Goal: Transaction & Acquisition: Purchase product/service

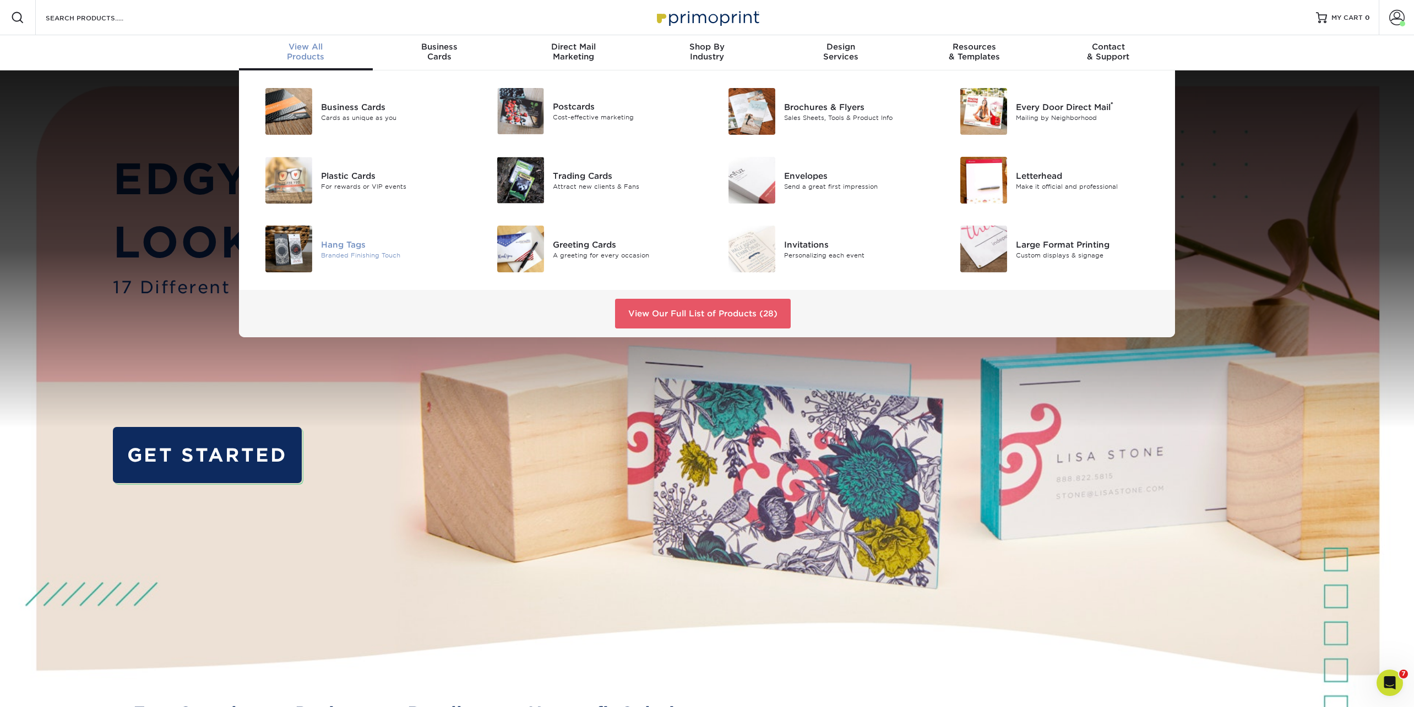
click at [358, 247] on div "Hang Tags" at bounding box center [394, 244] width 146 height 12
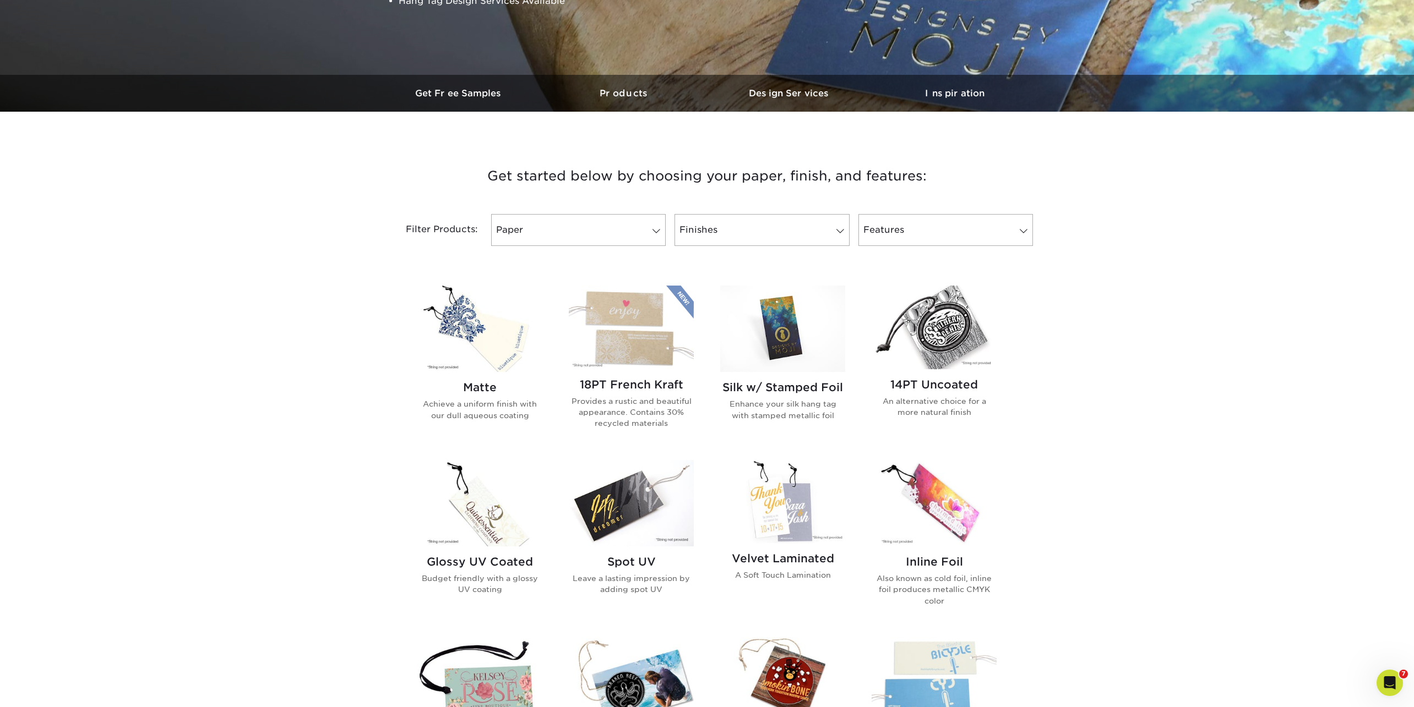
scroll to position [272, 0]
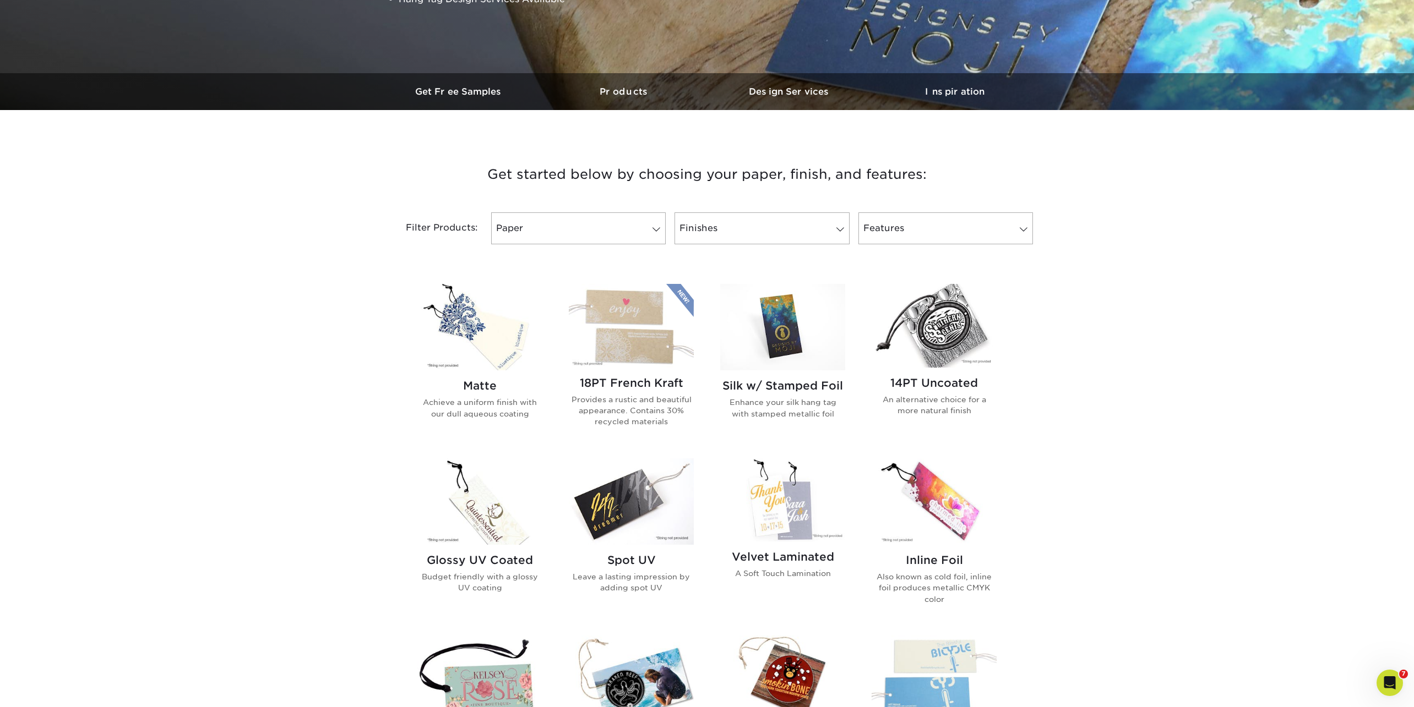
click at [953, 489] on img at bounding box center [933, 502] width 125 height 86
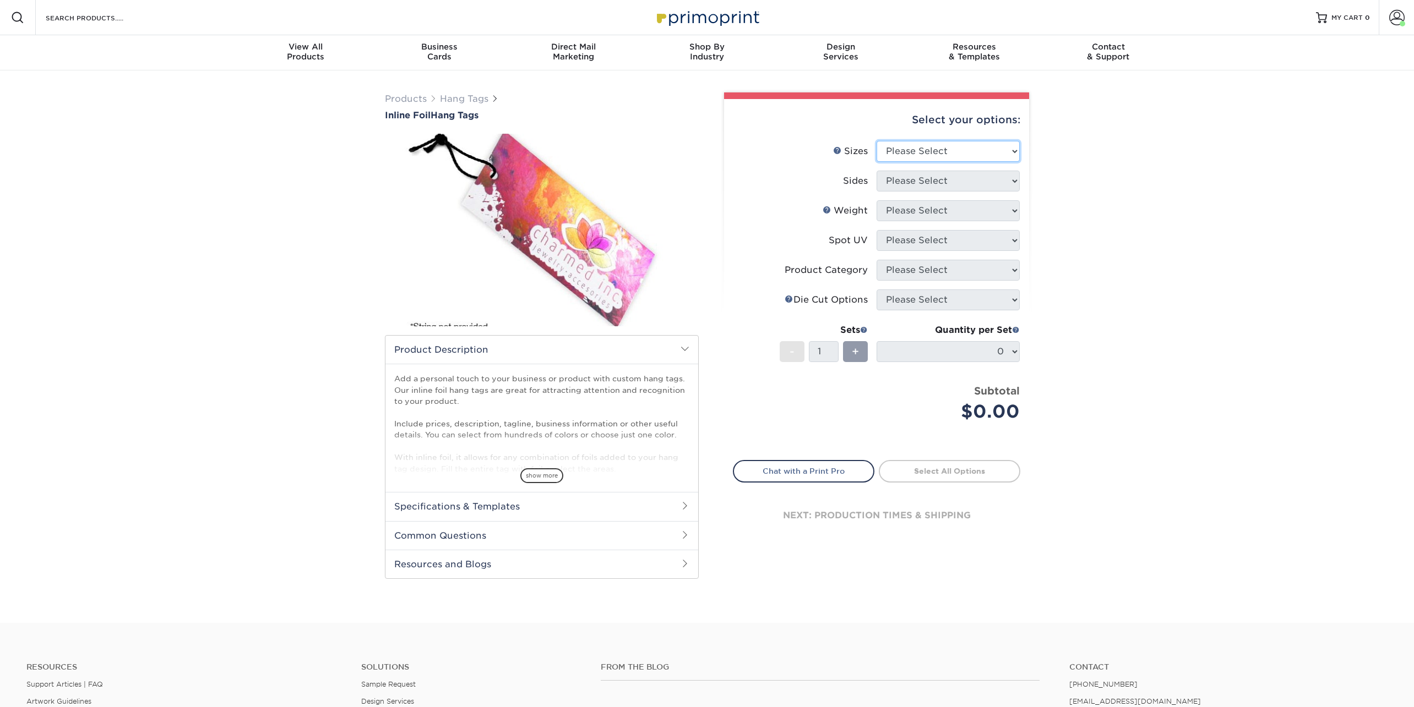
click at [904, 150] on select "Please Select 1.5" x 3.5" 1.75" x 3.5" 2" x 2" 2" x 3.5" 2" x 4" 2" x 6" 2.12" …" at bounding box center [947, 151] width 143 height 21
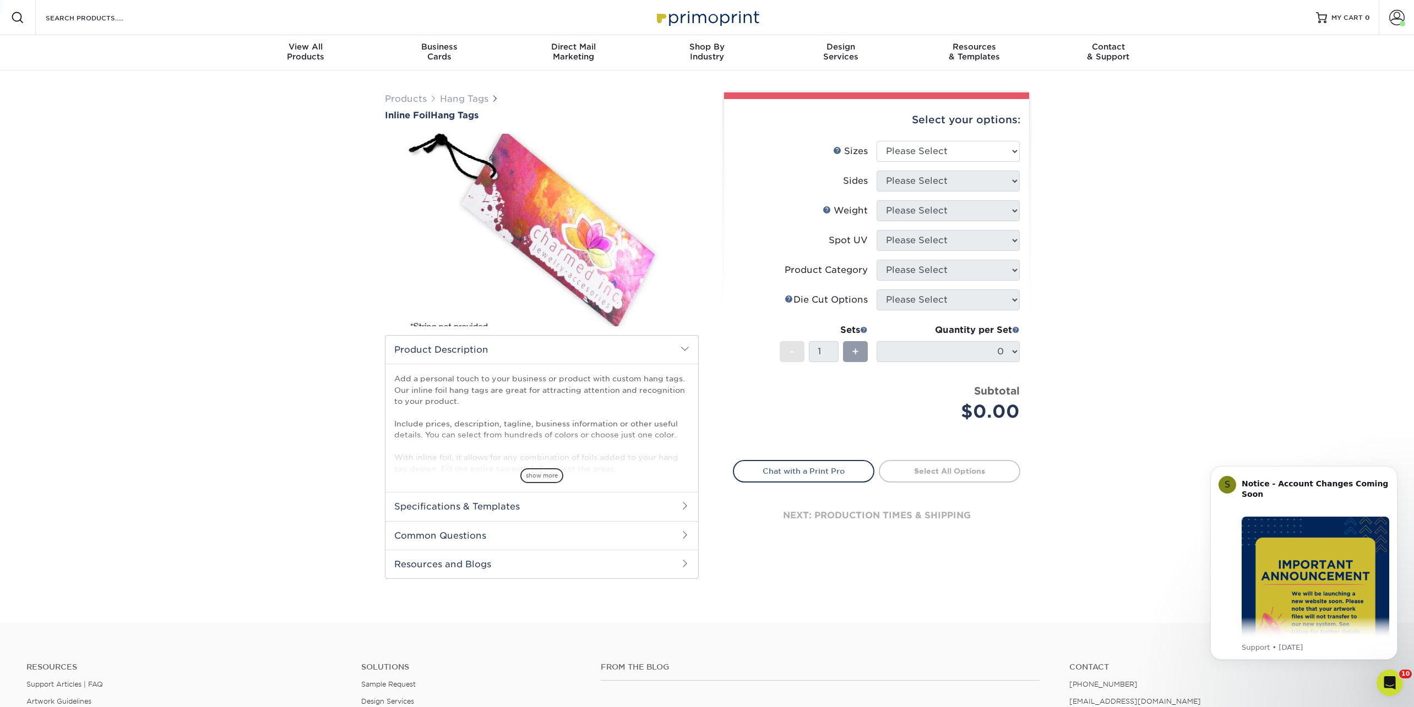
click at [146, 0] on html "Resources Menu Search Products Account Welcome, Jen Business Account Primoprint…" at bounding box center [707, 472] width 1414 height 945
click at [972, 152] on select "Please Select 1.5" x 3.5" 1.75" x 3.5" 2" x 2" 2" x 3.5" 2" x 4" 2" x 6" 2.12" …" at bounding box center [947, 151] width 143 height 21
click at [964, 152] on select "Please Select 1.5" x 3.5" 1.75" x 3.5" 2" x 2" 2" x 3.5" 2" x 4" 2" x 6" 2.12" …" at bounding box center [947, 151] width 143 height 21
click at [876, 141] on select "Please Select 1.5" x 3.5" 1.75" x 3.5" 2" x 2" 2" x 3.5" 2" x 4" 2" x 6" 2.12" …" at bounding box center [947, 151] width 143 height 21
click at [926, 130] on div "Select your options:" at bounding box center [876, 120] width 287 height 42
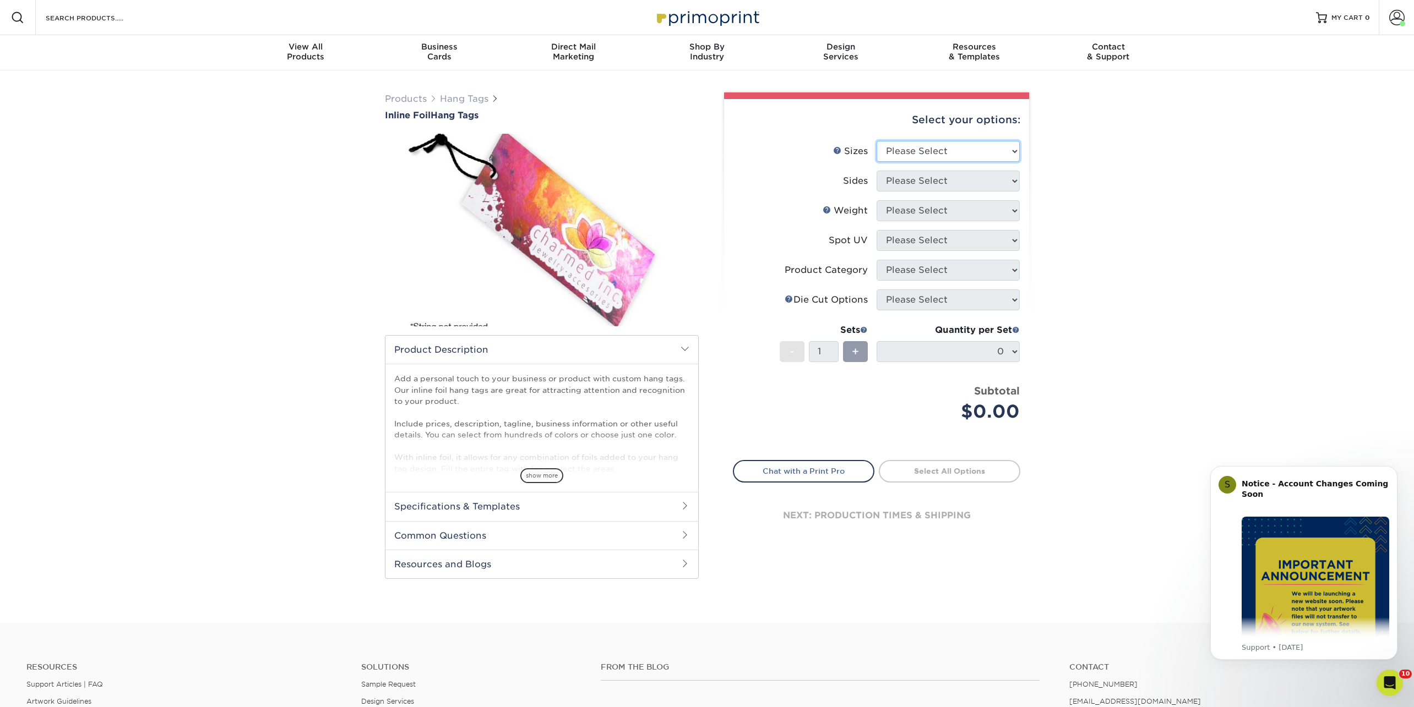
click at [918, 151] on select "Please Select 1.5" x 3.5" 1.75" x 3.5" 2" x 2" 2" x 3.5" 2" x 4" 2" x 6" 2.12" …" at bounding box center [947, 151] width 143 height 21
select select "1.50x3.50"
click at [876, 141] on select "Please Select 1.5" x 3.5" 1.75" x 3.5" 2" x 2" 2" x 3.5" 2" x 4" 2" x 6" 2.12" …" at bounding box center [947, 151] width 143 height 21
click at [907, 178] on select "Please Select Print Both Sides - Foil Back Only Print Both Sides - Foil Both Si…" at bounding box center [947, 181] width 143 height 21
select select "2ba18f74-0f96-487e-8b6e-985b404b3305"
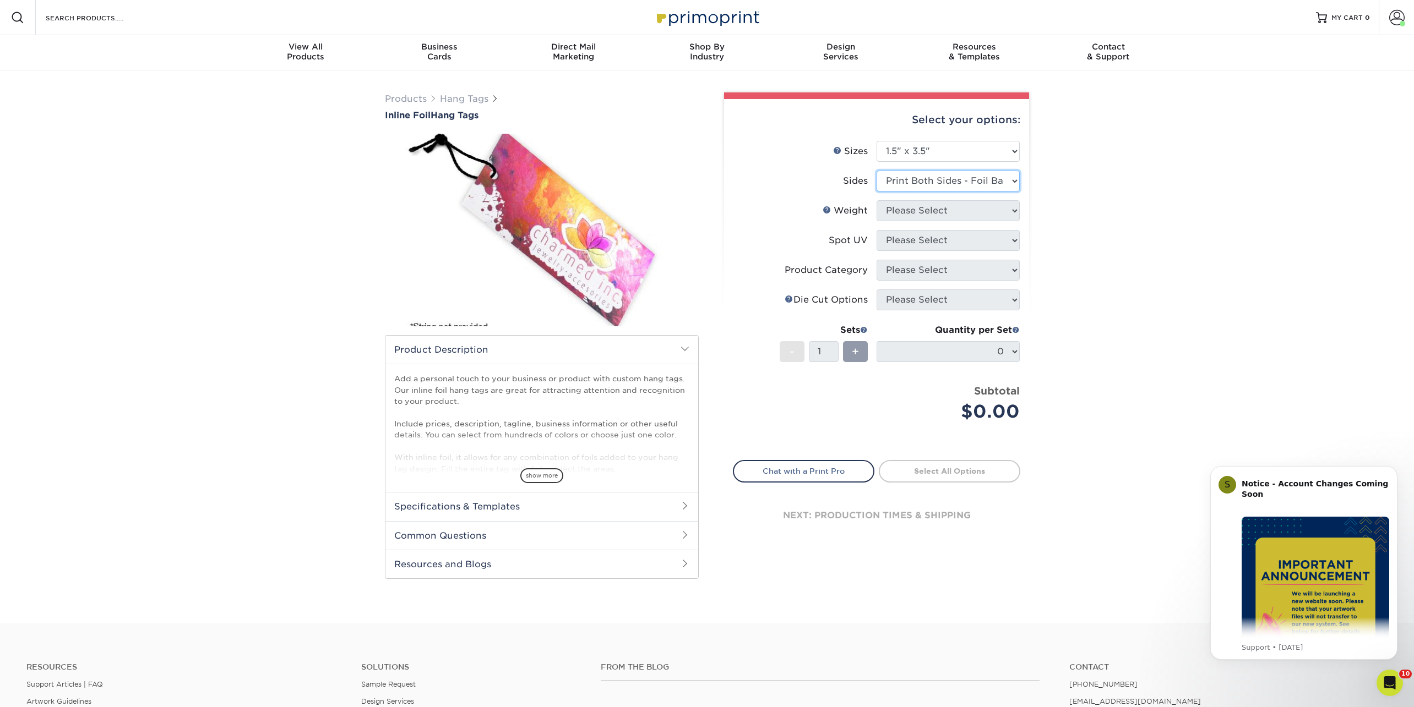
click at [876, 171] on select "Please Select Print Both Sides - Foil Back Only Print Both Sides - Foil Both Si…" at bounding box center [947, 181] width 143 height 21
click at [904, 211] on select "Please Select 16PT" at bounding box center [947, 210] width 143 height 21
select select "16PT"
click at [876, 200] on select "Please Select 16PT" at bounding box center [947, 210] width 143 height 21
click at [924, 242] on select "Please Select No Spot UV Front Only" at bounding box center [947, 240] width 143 height 21
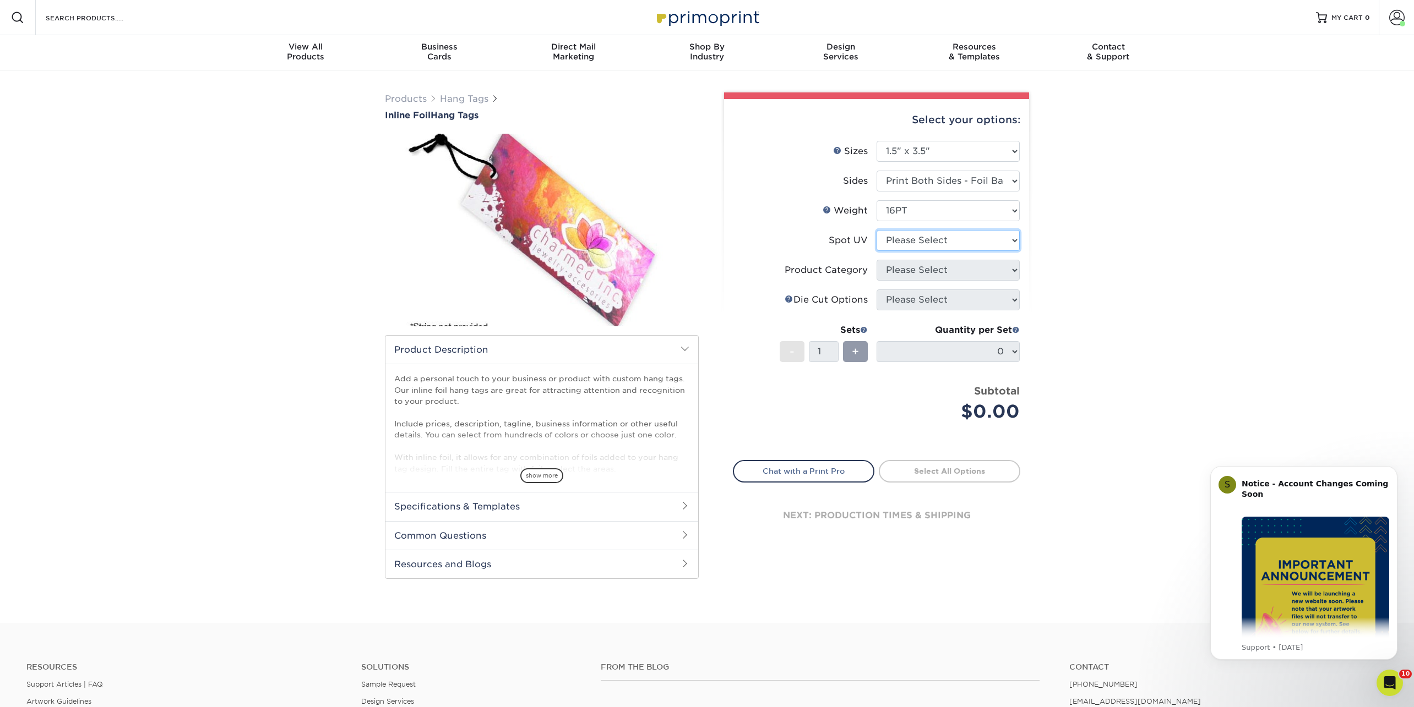
click at [876, 230] on select "Please Select No Spot UV Front Only" at bounding box center [947, 240] width 143 height 21
click at [915, 211] on select "Please Select 16PT" at bounding box center [947, 210] width 143 height 21
click at [876, 200] on select "Please Select 16PT" at bounding box center [947, 210] width 143 height 21
click at [911, 245] on select "Please Select No Spot UV Front Only" at bounding box center [947, 240] width 143 height 21
click at [925, 179] on select "Please Select Print Both Sides - Foil Back Only Print Both Sides - Foil Both Si…" at bounding box center [947, 181] width 143 height 21
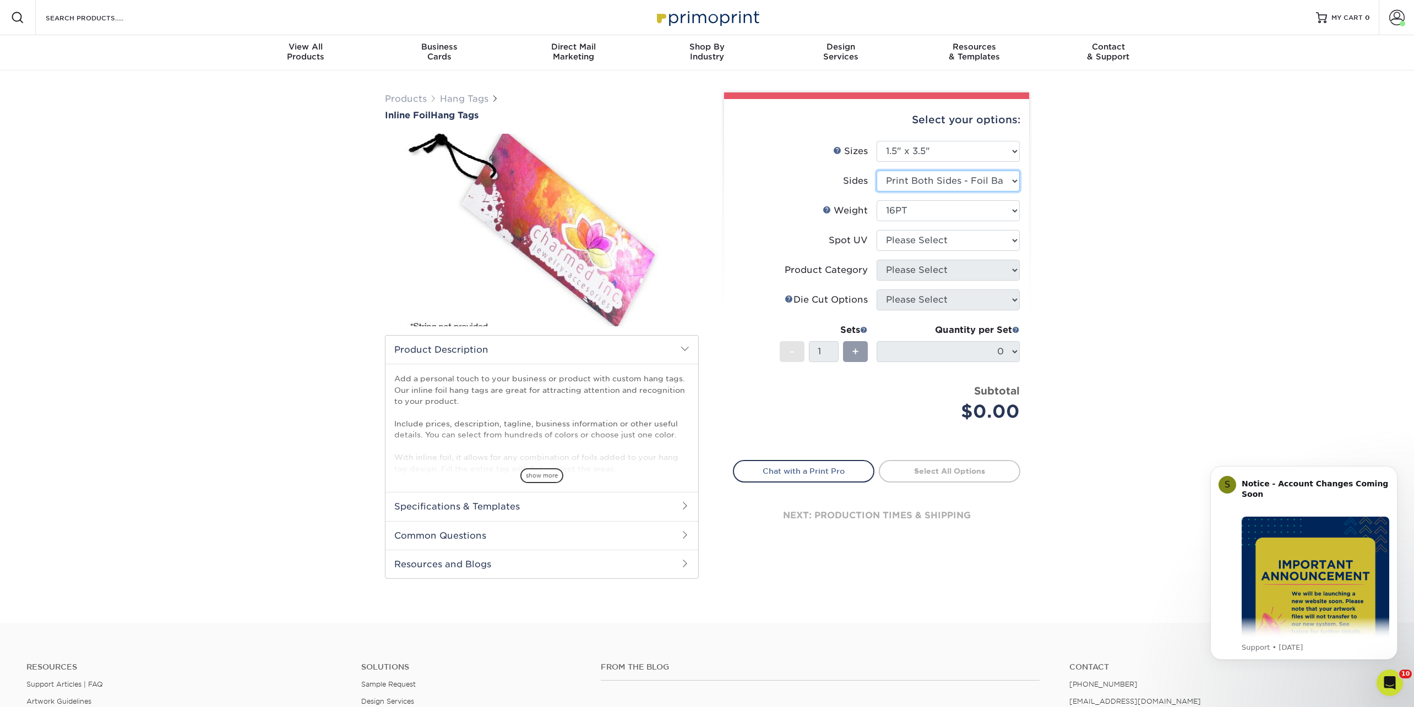
click at [876, 171] on select "Please Select Print Both Sides - Foil Back Only Print Both Sides - Foil Both Si…" at bounding box center [947, 181] width 143 height 21
click at [476, 94] on link "Hang Tags" at bounding box center [464, 99] width 48 height 10
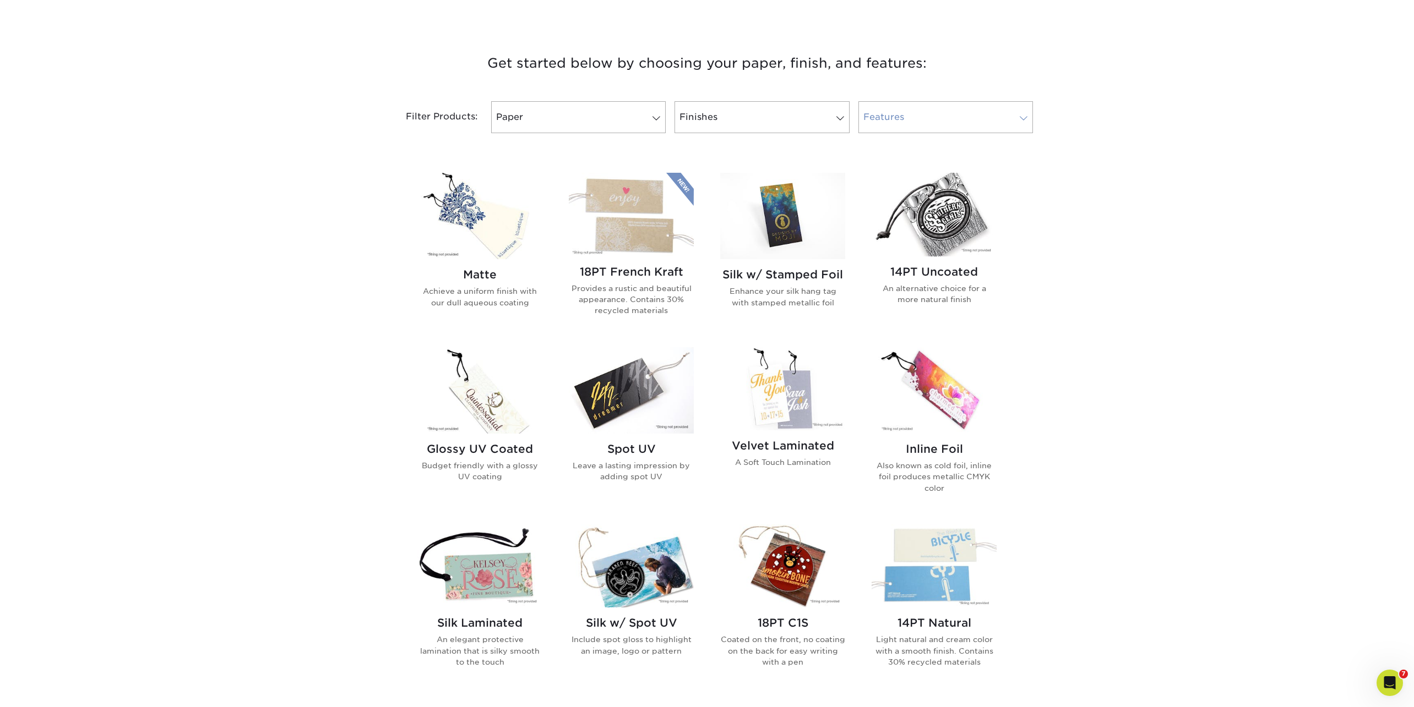
scroll to position [389, 0]
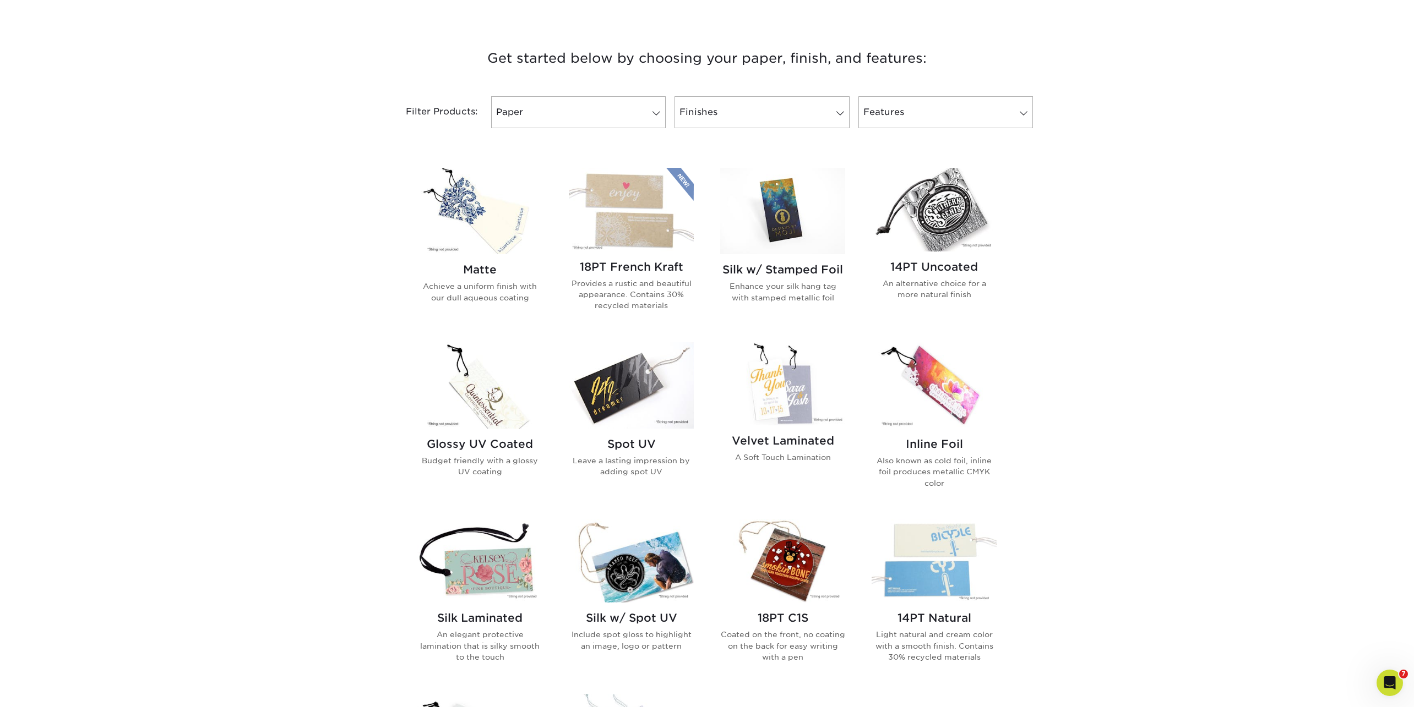
click at [494, 418] on img at bounding box center [479, 385] width 125 height 86
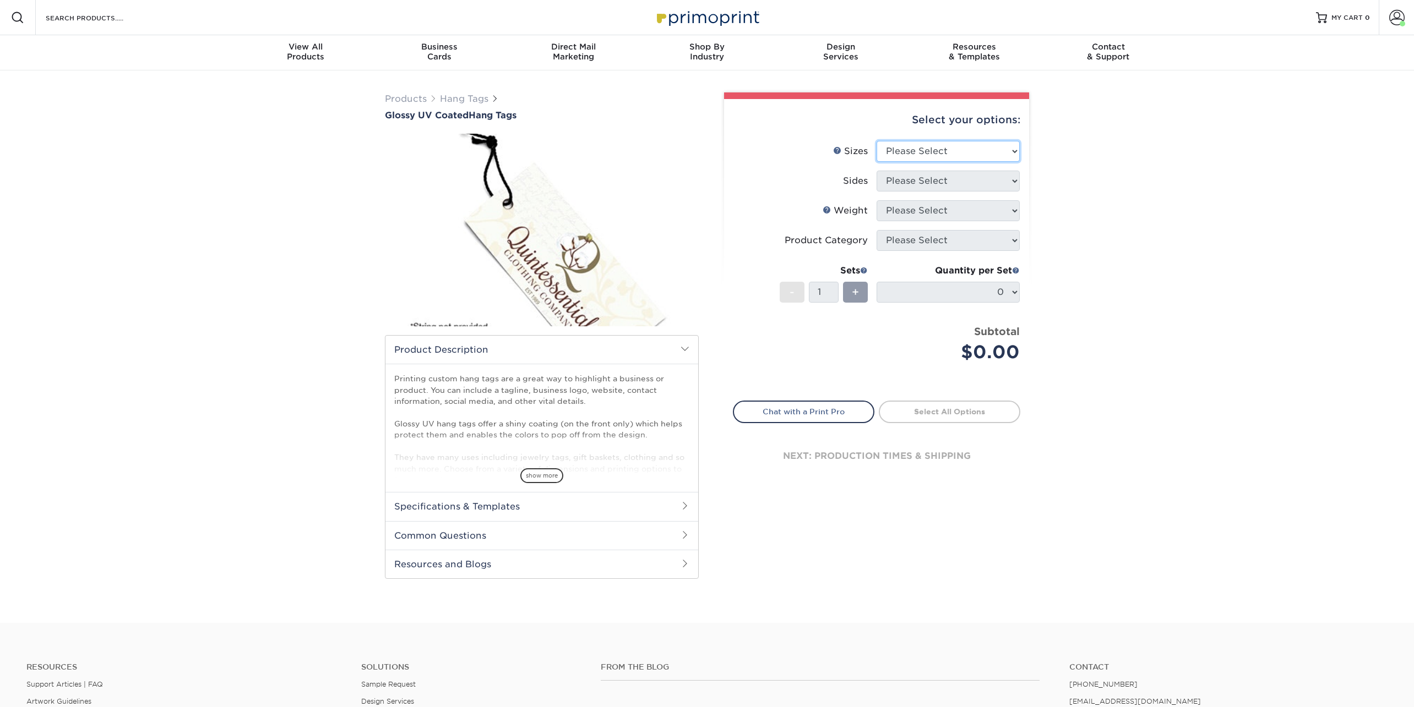
click at [930, 149] on select "Please Select 1.5" x 3.5" 1.75" x 3.5" 2" x 2" 2" x 3.5" 2" x 4" 2" x 6" 2.5" x…" at bounding box center [947, 151] width 143 height 21
select select "1.50x3.50"
click at [876, 141] on select "Please Select 1.5" x 3.5" 1.75" x 3.5" 2" x 2" 2" x 3.5" 2" x 4" 2" x 6" 2.5" x…" at bounding box center [947, 151] width 143 height 21
click at [914, 182] on select "Please Select Print Both Sides Print Front Only" at bounding box center [947, 181] width 143 height 21
select select "13abbda7-1d64-4f25-8bb2-c179b224825d"
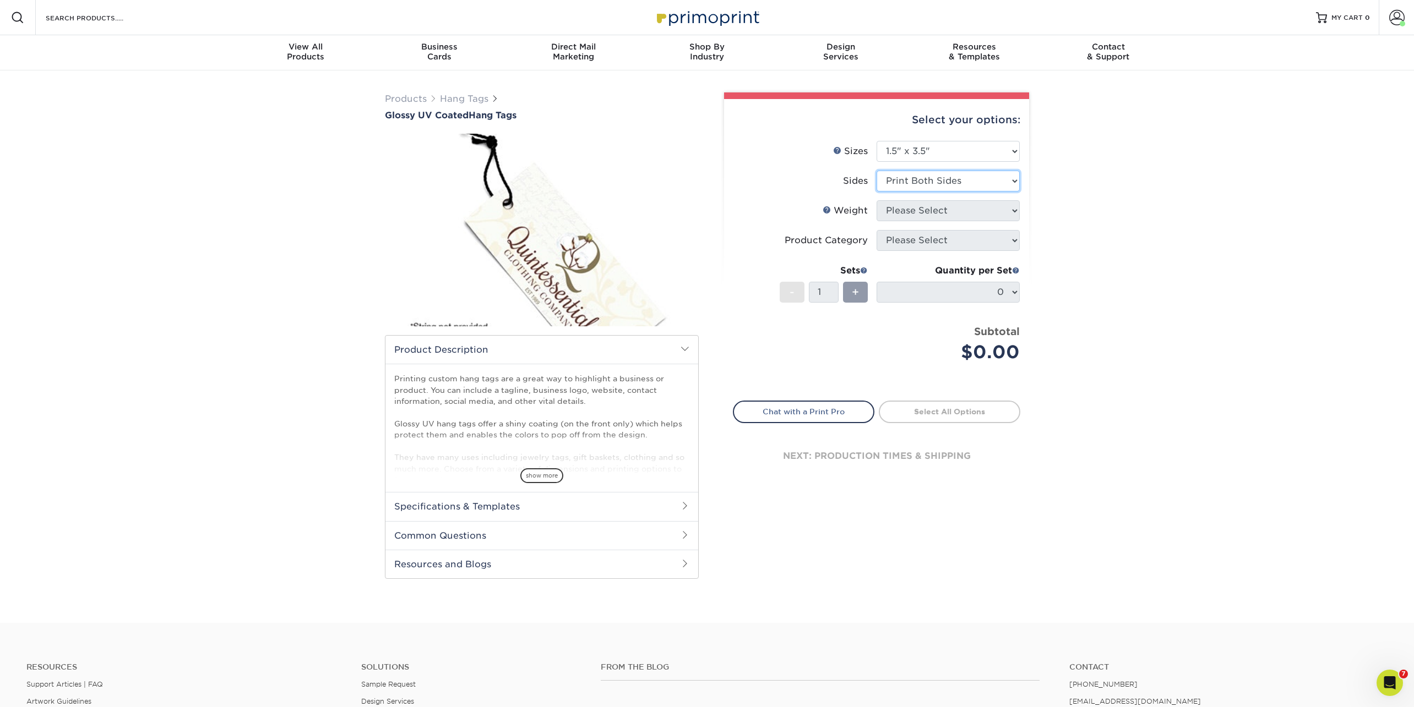
click at [876, 171] on select "Please Select Print Both Sides Print Front Only" at bounding box center [947, 181] width 143 height 21
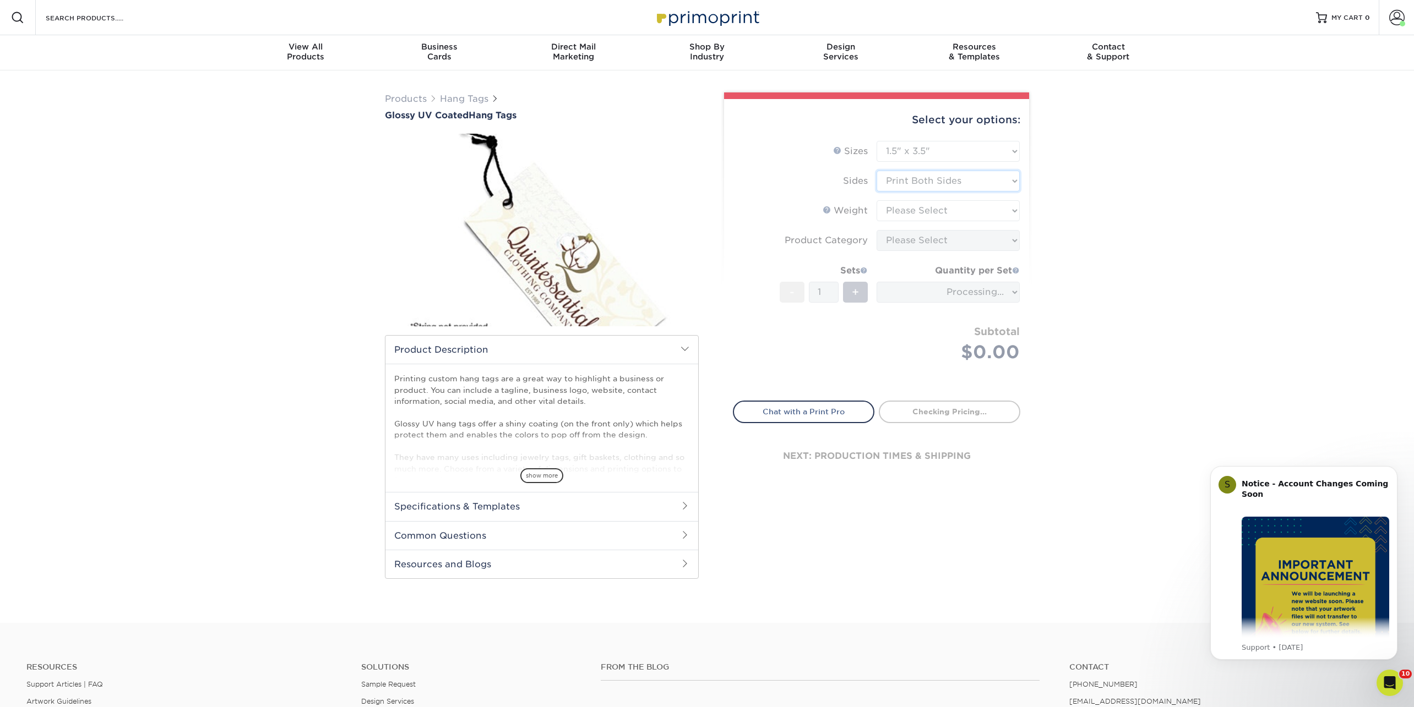
type input "219c7e78-3265-4195-809a-d917587b15ce"
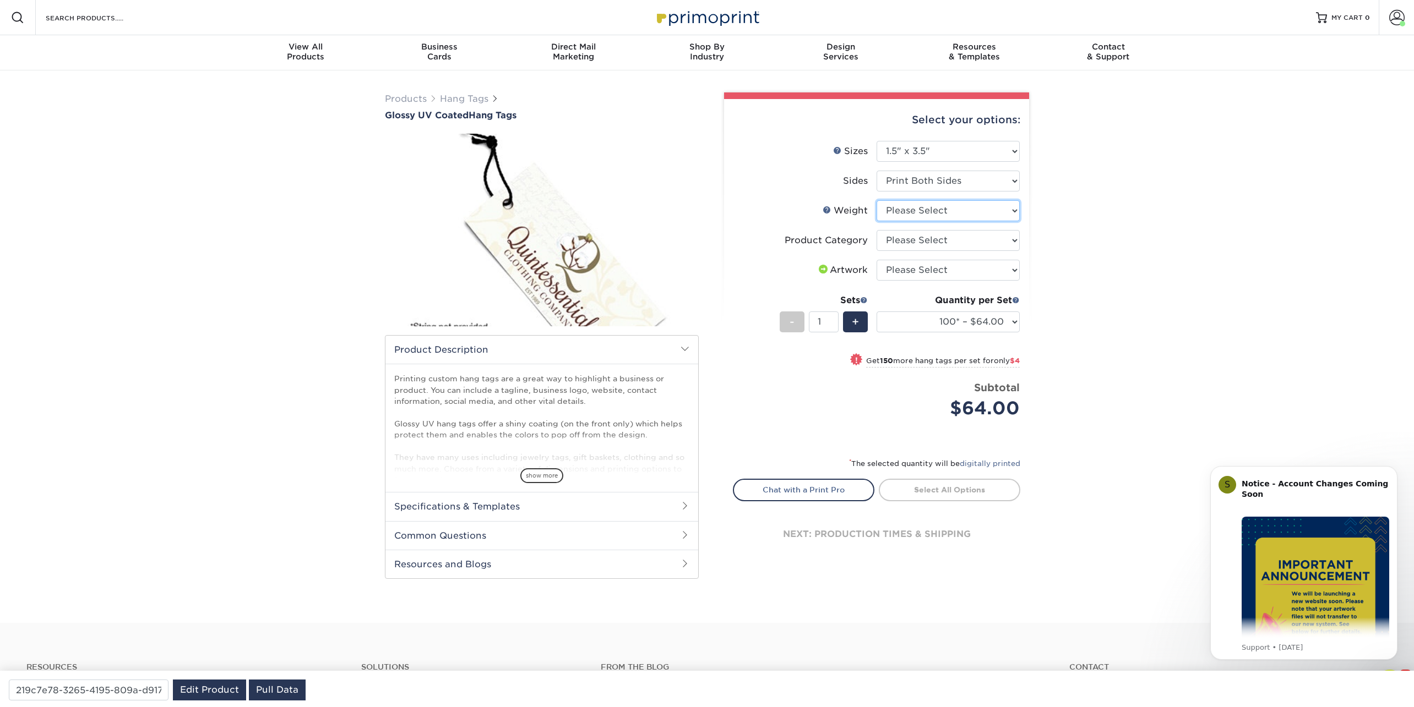
click at [911, 208] on select "Please Select 16PT" at bounding box center [947, 210] width 143 height 21
select select "16PT"
click at [876, 200] on select "Please Select 16PT" at bounding box center [947, 210] width 143 height 21
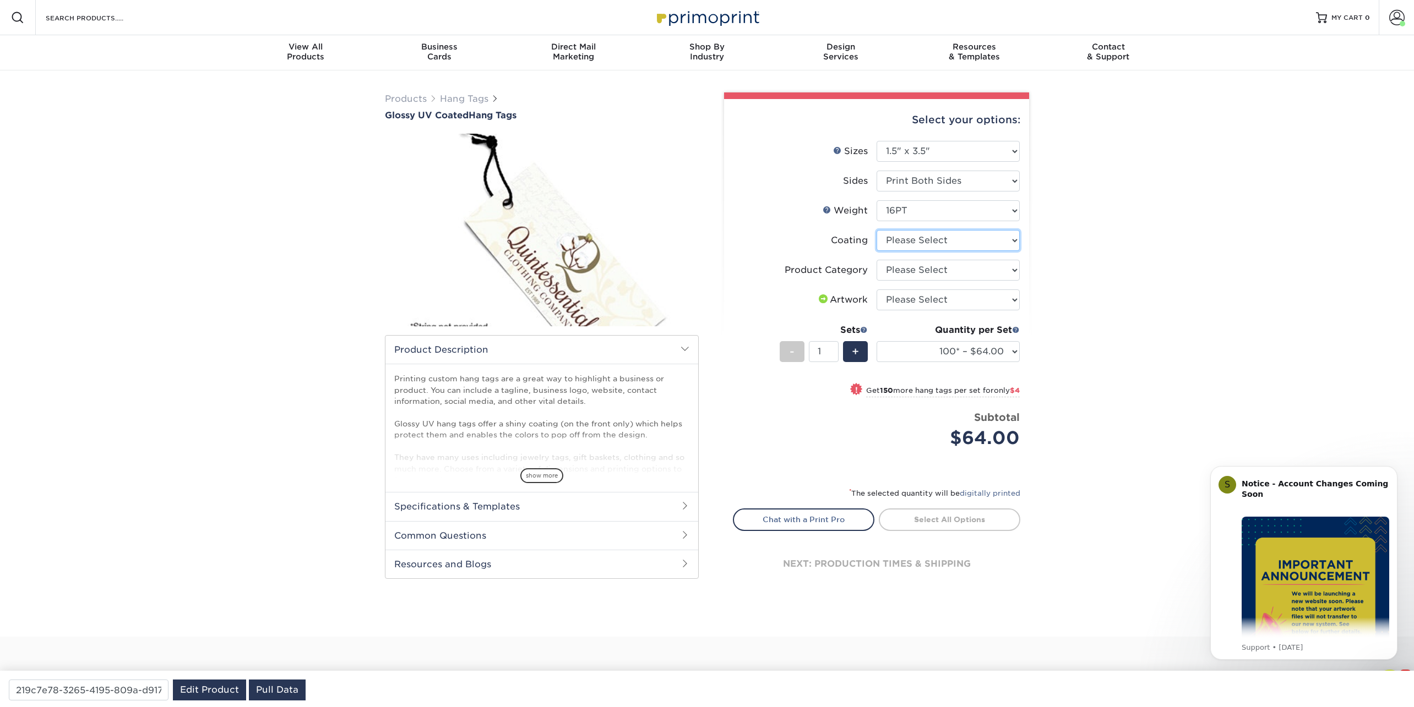
click at [900, 239] on select at bounding box center [947, 240] width 143 height 21
select select "1e8116af-acfc-44b1-83dc-8181aa338834"
click at [876, 230] on select at bounding box center [947, 240] width 143 height 21
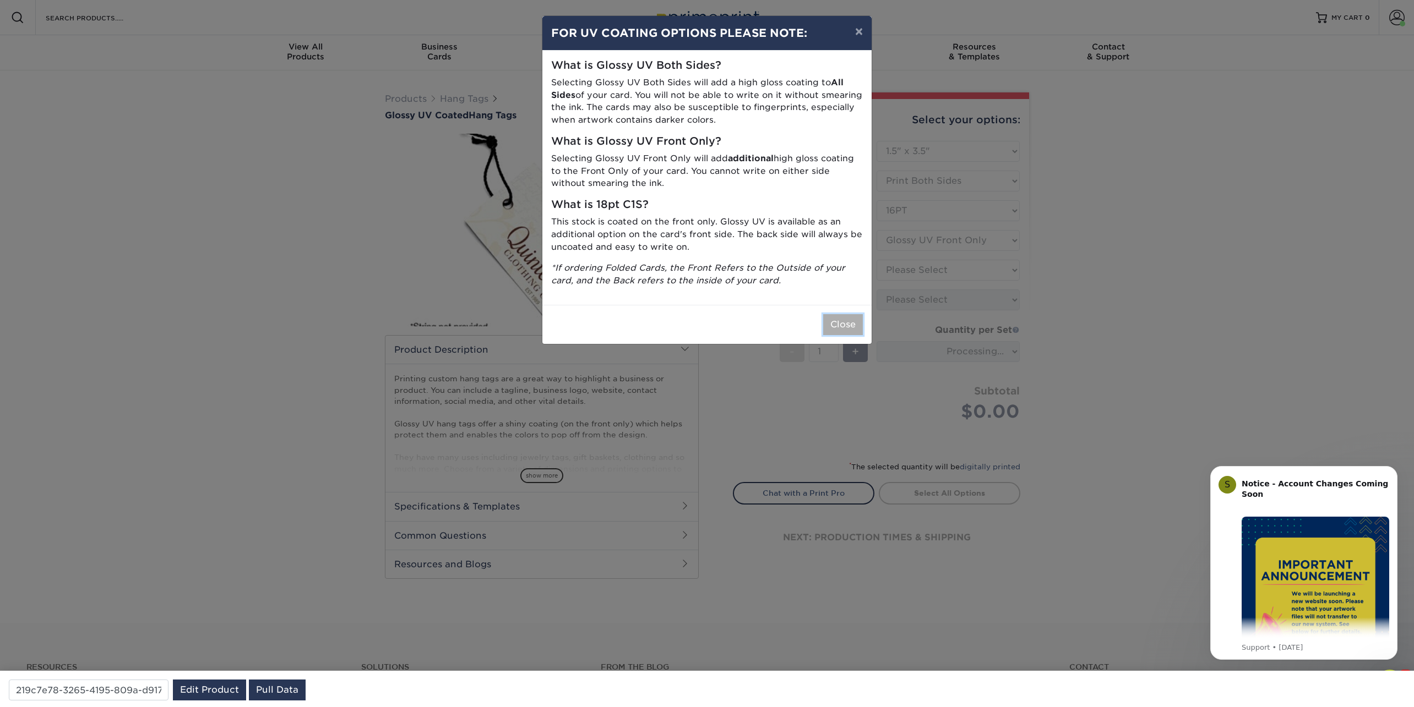
click at [846, 318] on button "Close" at bounding box center [843, 324] width 40 height 21
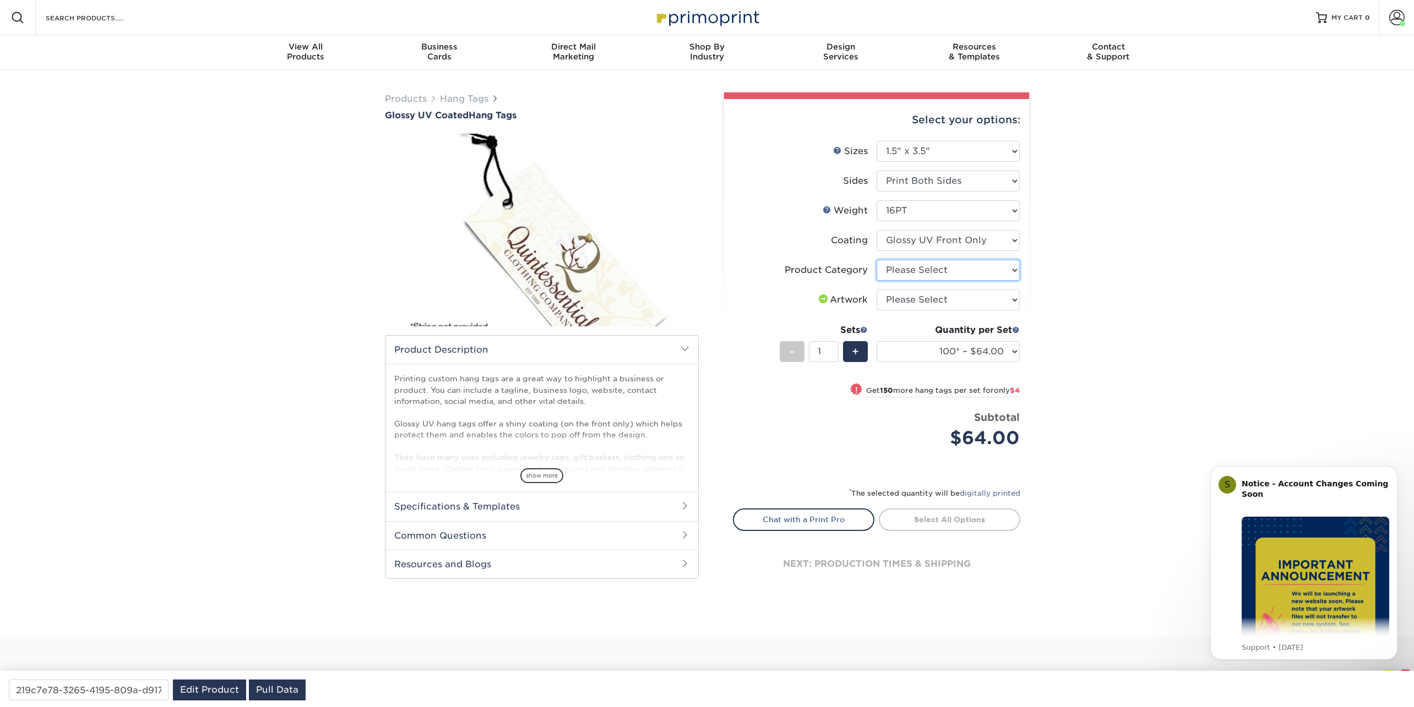
click at [915, 275] on select "Please Select Hang Tags" at bounding box center [947, 270] width 143 height 21
select select "428aa75b-4ae7-4398-9e0a-74f4b33909ed"
click at [876, 260] on select "Please Select Hang Tags" at bounding box center [947, 270] width 143 height 21
